Goal: Transaction & Acquisition: Purchase product/service

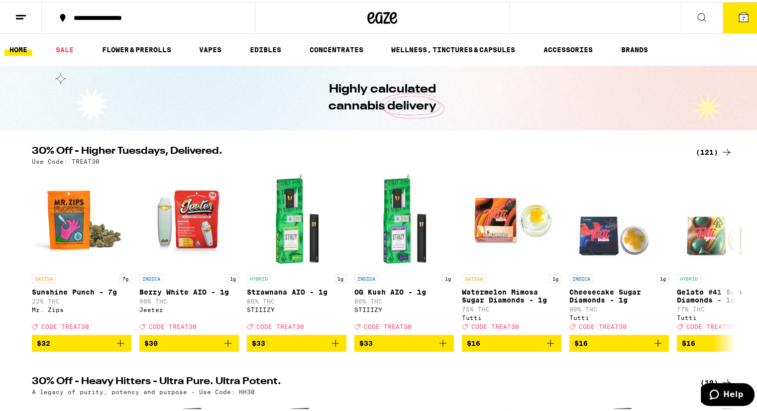
click at [739, 16] on icon at bounding box center [743, 15] width 9 height 9
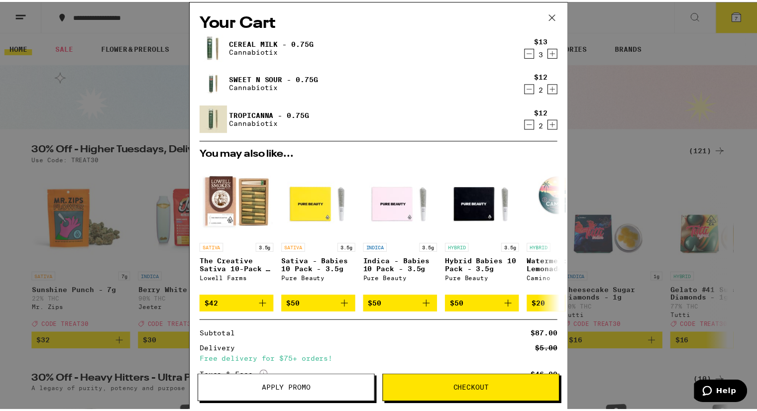
scroll to position [83, 0]
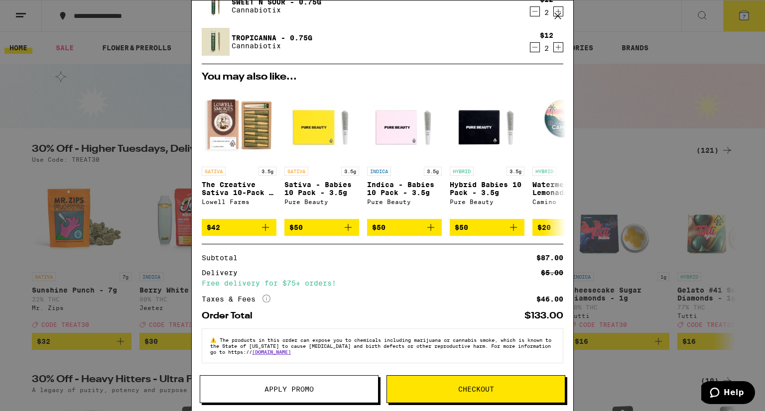
click at [456, 379] on button "Checkout" at bounding box center [475, 389] width 179 height 28
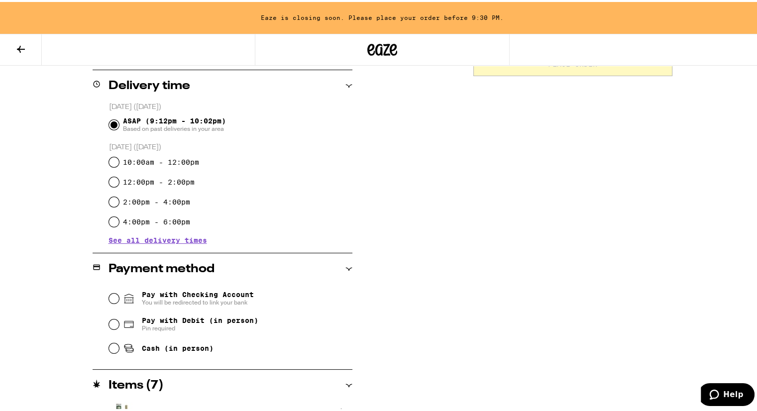
scroll to position [243, 0]
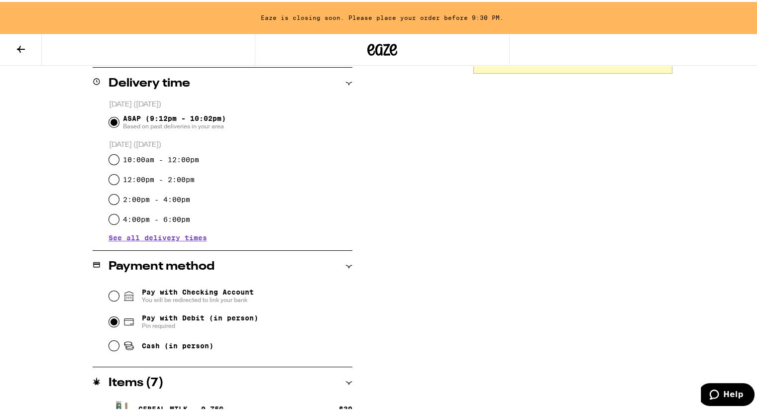
click at [109, 320] on input "Pay with Debit (in person) Pin required" at bounding box center [114, 320] width 10 height 10
radio input "true"
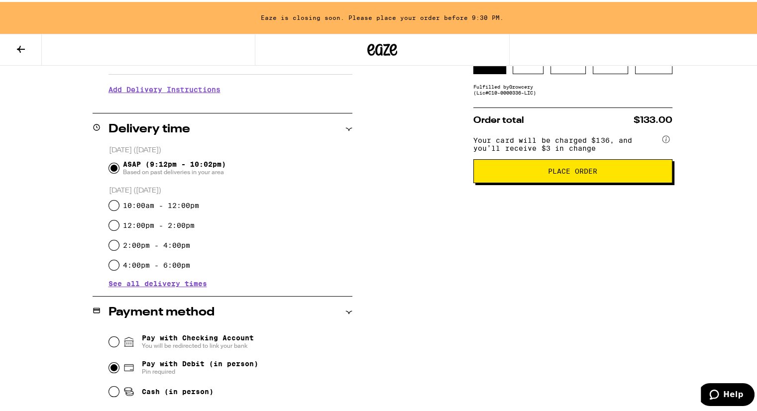
scroll to position [95, 0]
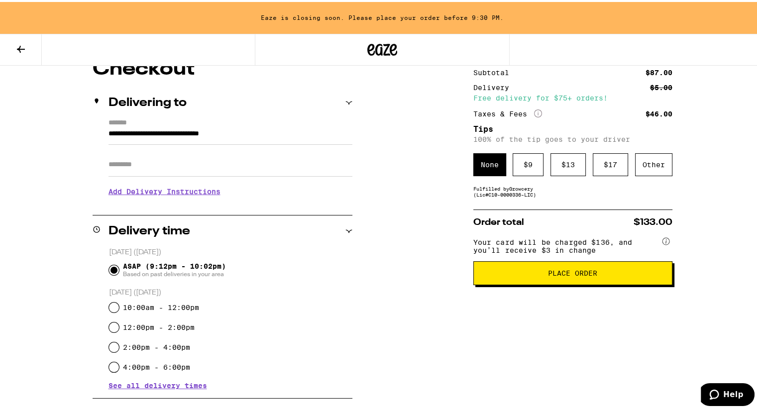
click at [552, 271] on span "Place Order" at bounding box center [572, 271] width 49 height 7
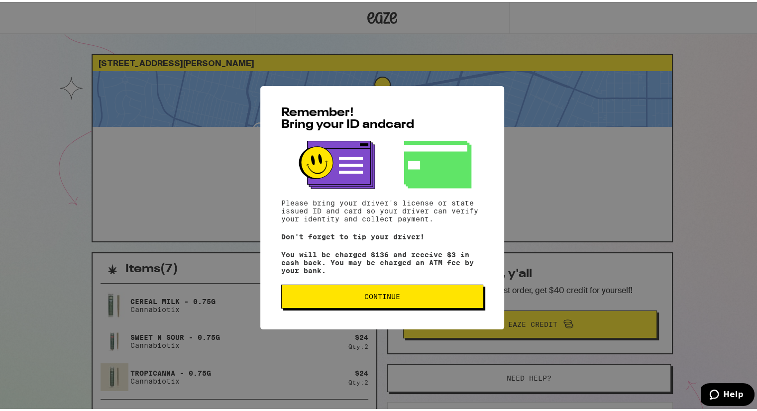
click at [399, 298] on span "Continue" at bounding box center [382, 294] width 185 height 7
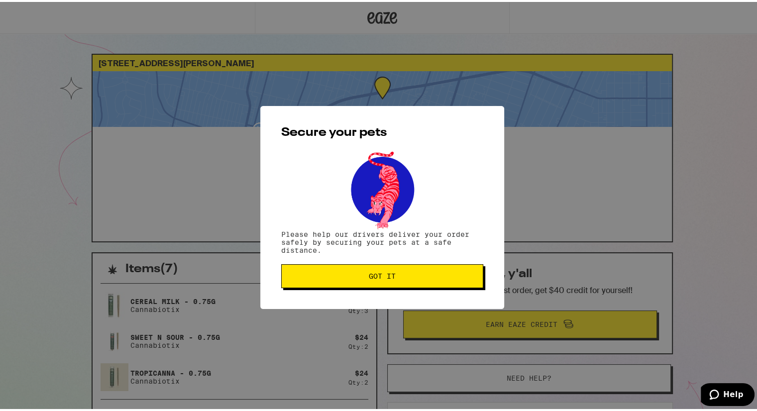
click at [372, 278] on span "Got it" at bounding box center [382, 274] width 27 height 7
